Goal: Transaction & Acquisition: Purchase product/service

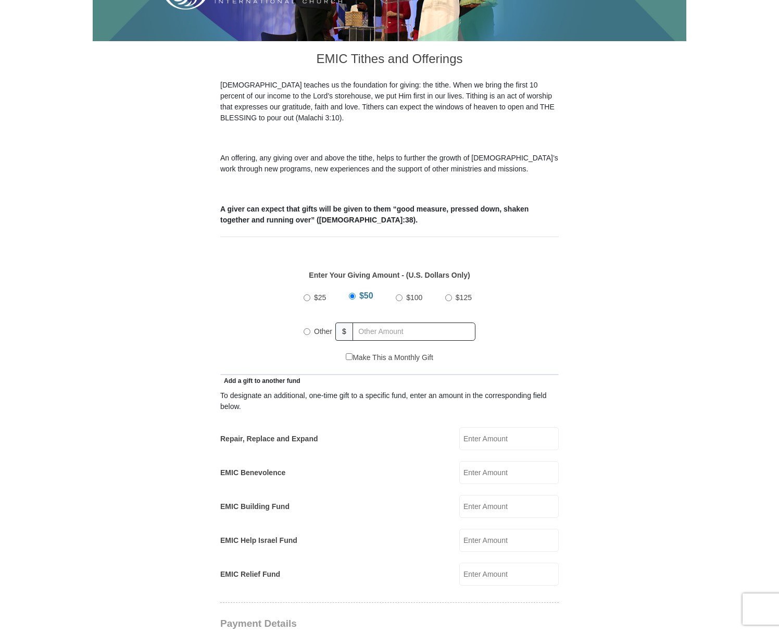
scroll to position [254, 0]
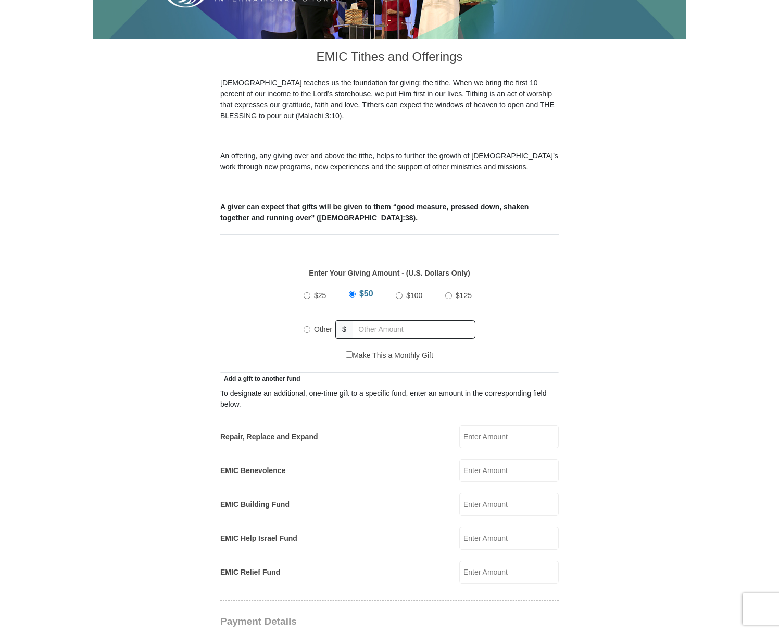
click at [307, 326] on input "Other" at bounding box center [307, 329] width 7 height 7
radio input "true"
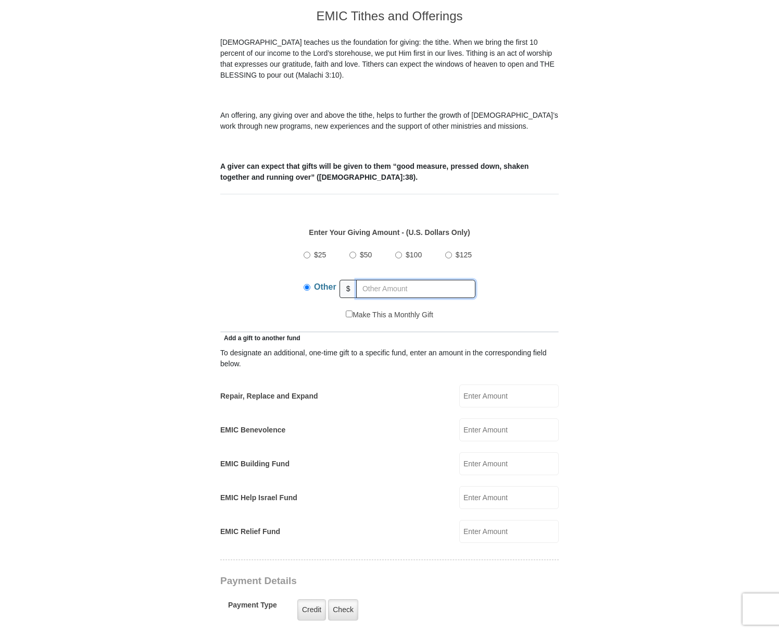
scroll to position [296, 0]
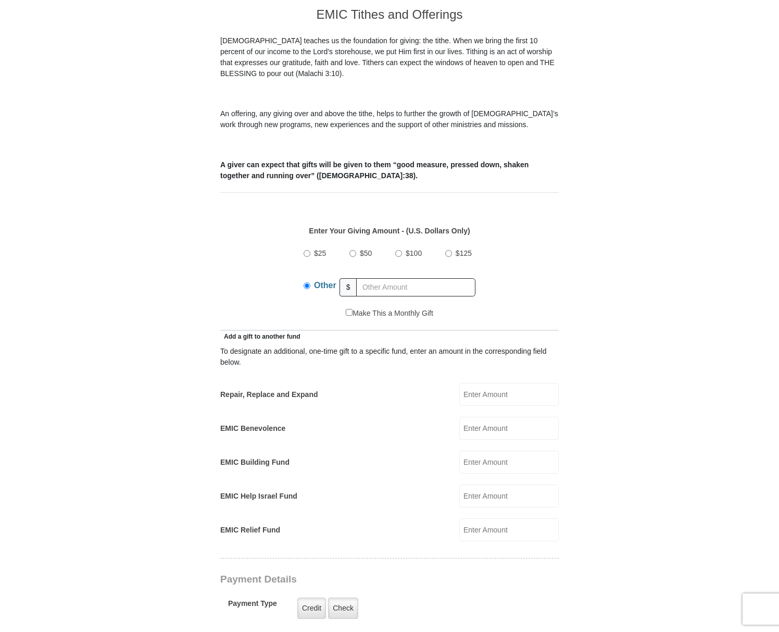
click at [491, 484] on input "EMIC Help Israel Fund" at bounding box center [508, 495] width 99 height 23
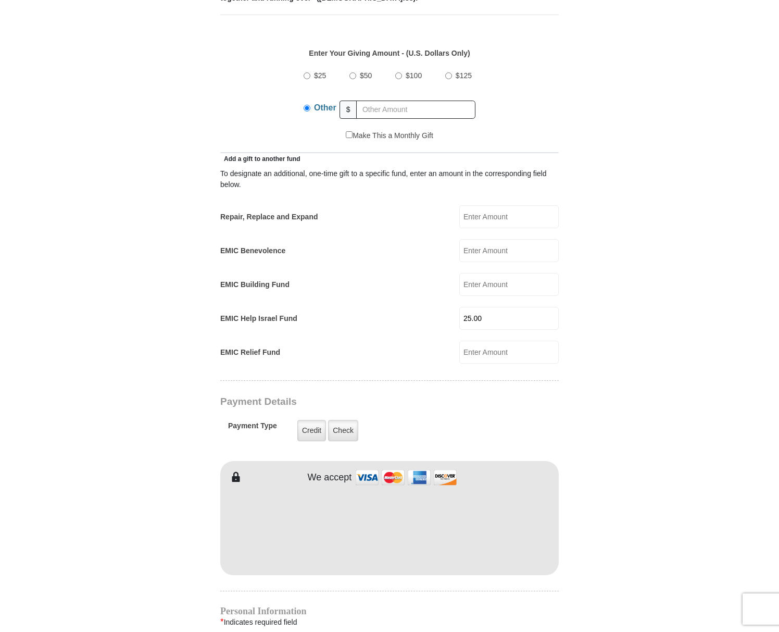
scroll to position [474, 0]
type input "25.00"
click at [308, 420] on label "Credit" at bounding box center [311, 429] width 29 height 21
click at [0, 0] on input "Credit" at bounding box center [0, 0] width 0 height 0
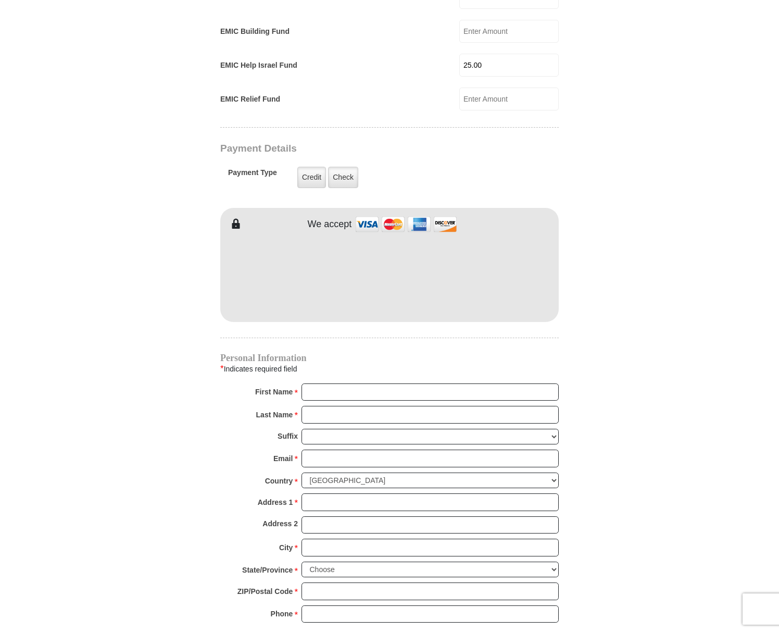
scroll to position [727, 0]
click at [543, 383] on input "First Name *" at bounding box center [429, 392] width 257 height 18
type input "Linda"
type input "Ansley"
type input "wurf99@yahoo.com"
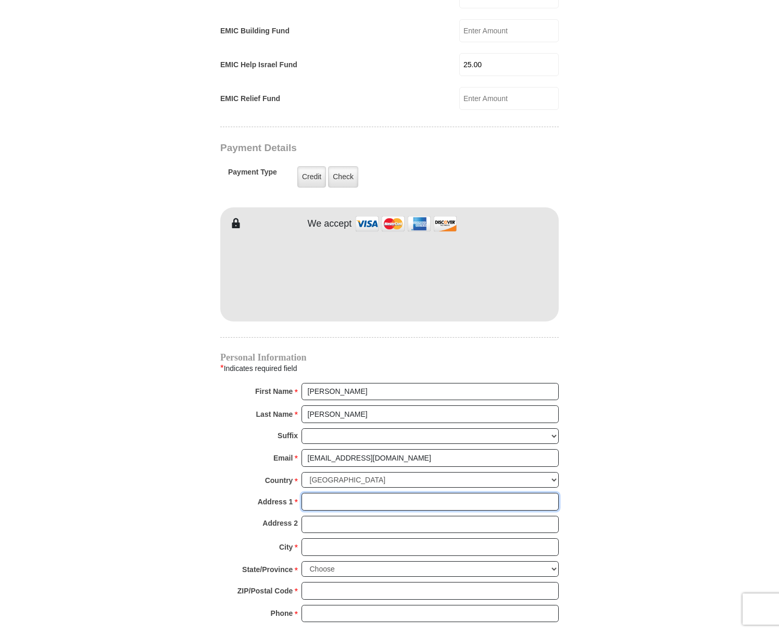
type input "5200 Villa View Dr Apt 17A"
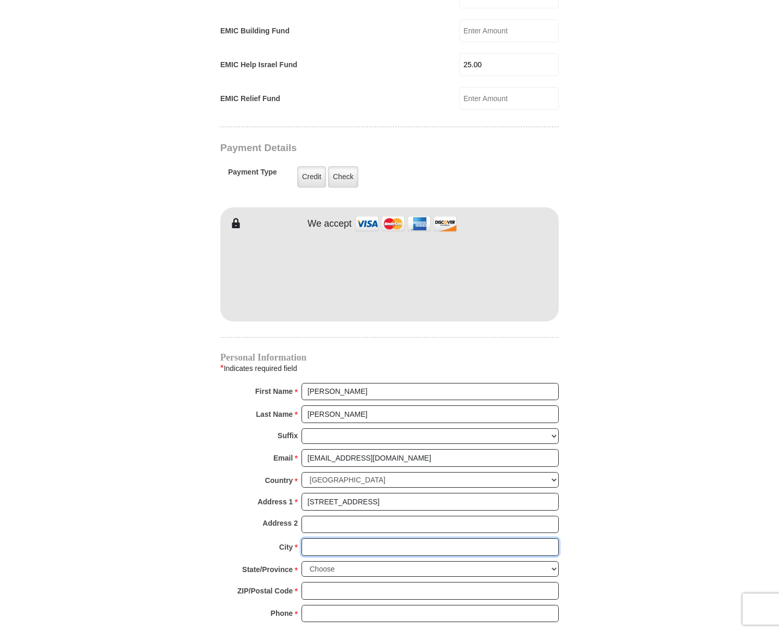
type input "Farmington"
select select "NM"
type input "87402"
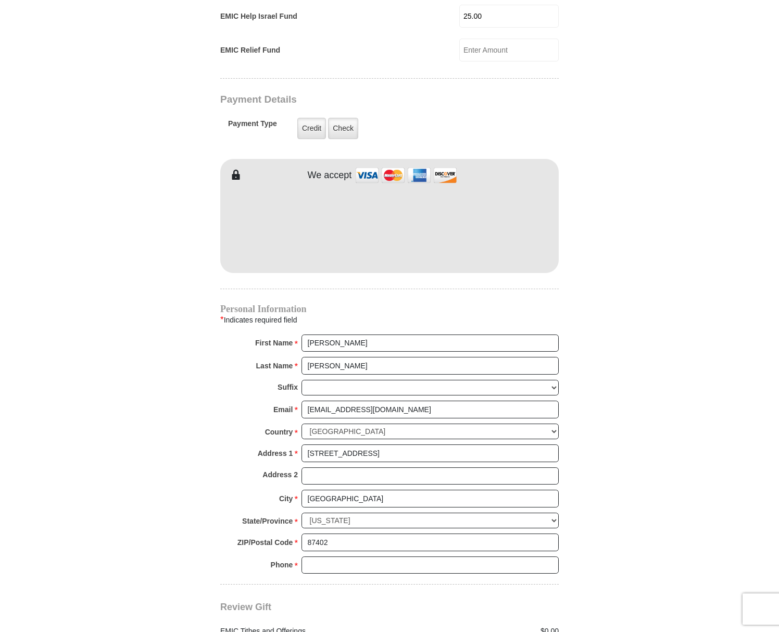
scroll to position [786, 0]
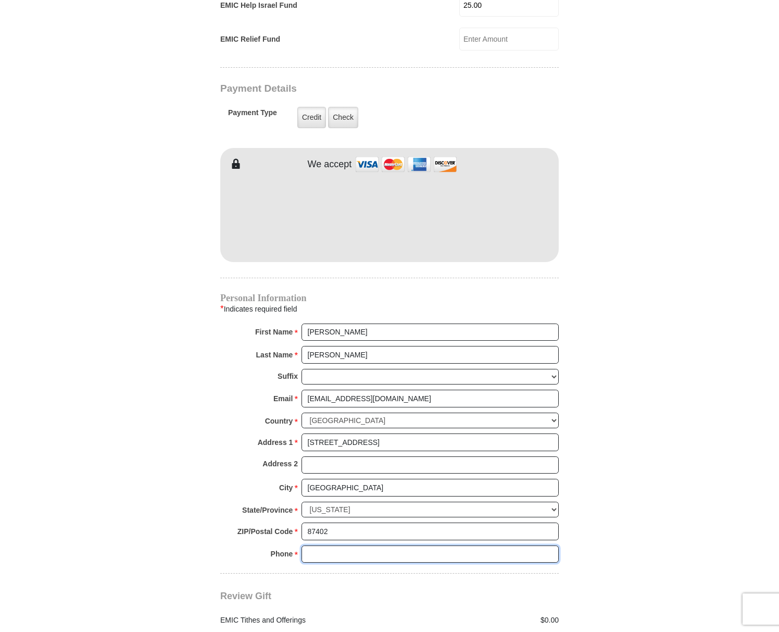
drag, startPoint x: 348, startPoint y: 531, endPoint x: 296, endPoint y: 526, distance: 52.3
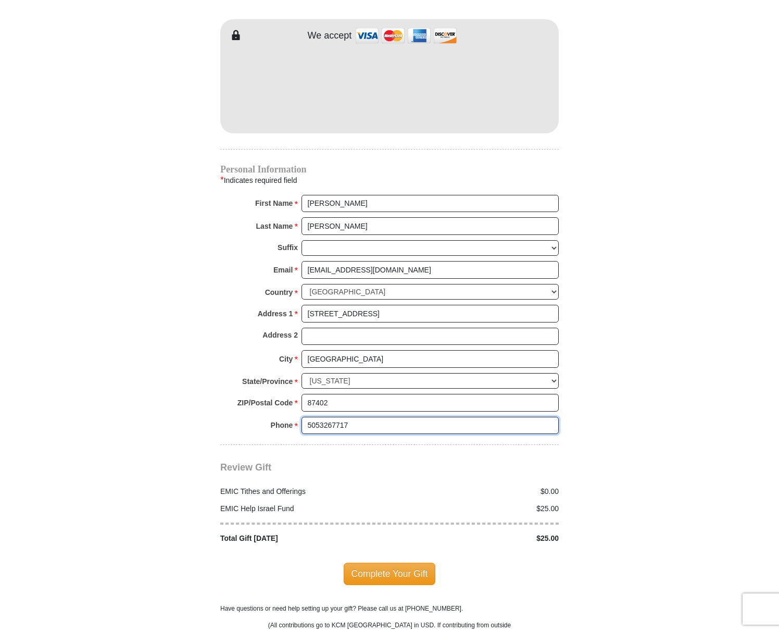
scroll to position [915, 0]
type input "5053267717"
click at [402, 562] on span "Complete Your Gift" at bounding box center [390, 573] width 92 height 22
